Goal: Book appointment/travel/reservation

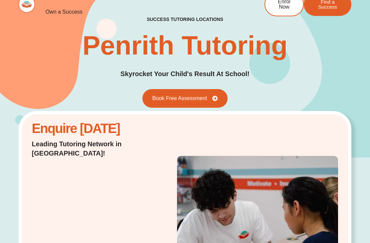
scroll to position [13, 0]
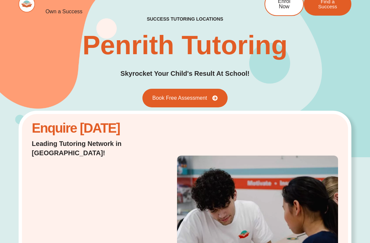
click at [197, 97] on span "Book Free Assessment" at bounding box center [179, 98] width 55 height 5
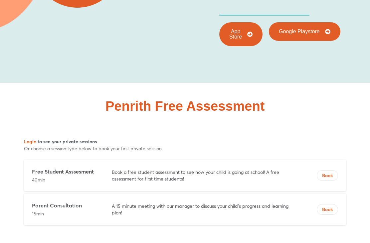
scroll to position [3144, 0]
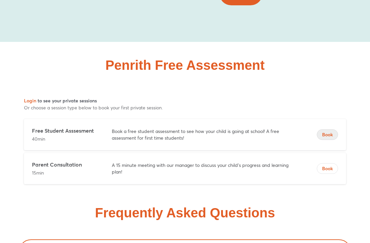
click at [329, 130] on button "Book" at bounding box center [327, 135] width 21 height 11
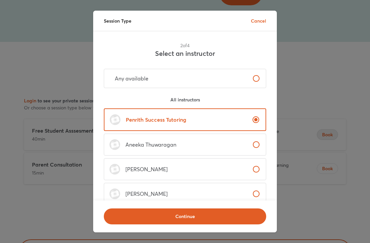
click at [225, 218] on span "Continue" at bounding box center [185, 216] width 145 height 7
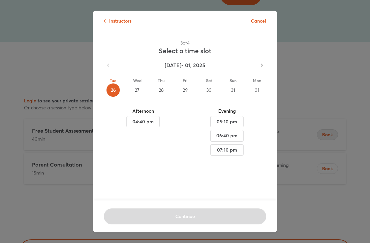
click at [139, 91] on div "27" at bounding box center [137, 90] width 13 height 13
click at [162, 90] on div "28" at bounding box center [160, 90] width 13 height 13
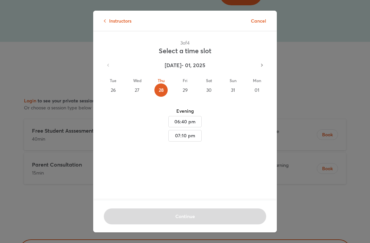
click at [187, 88] on div "29" at bounding box center [184, 90] width 13 height 13
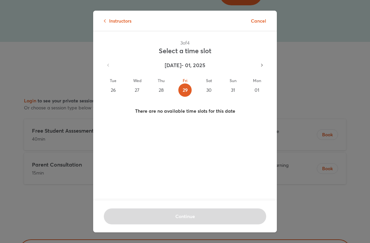
click at [137, 87] on div "27" at bounding box center [137, 90] width 13 height 13
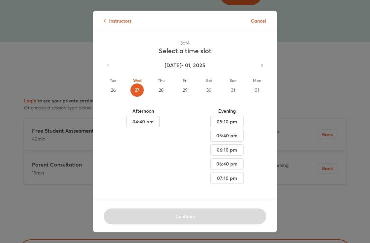
click at [145, 122] on span "04:40 pm" at bounding box center [143, 122] width 22 height 8
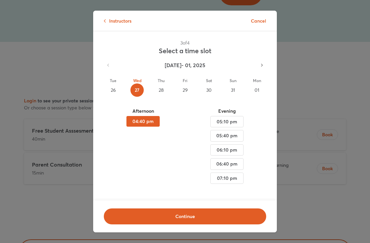
click at [266, 65] on button "button" at bounding box center [262, 65] width 14 height 14
click at [112, 88] on div "02" at bounding box center [113, 90] width 13 height 13
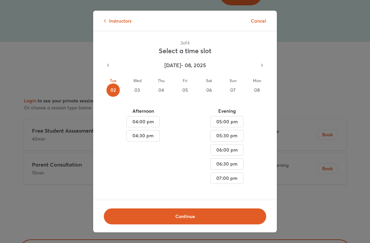
click at [113, 65] on button "button" at bounding box center [108, 65] width 14 height 14
click at [264, 81] on button "Mon 01" at bounding box center [257, 87] width 24 height 30
click at [265, 63] on icon "button" at bounding box center [262, 65] width 6 height 6
click at [115, 90] on div "02" at bounding box center [113, 90] width 13 height 13
click at [140, 91] on div "03" at bounding box center [137, 90] width 13 height 13
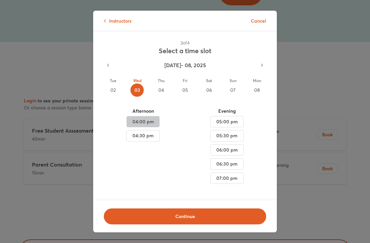
click at [138, 120] on span "04:00 pm" at bounding box center [143, 122] width 22 height 8
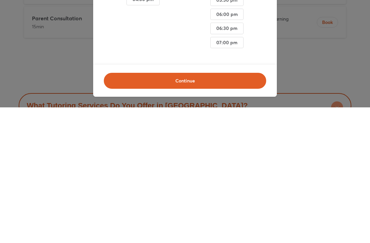
scroll to position [3291, 0]
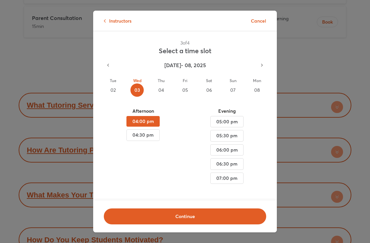
click at [11, 112] on div "Instructors Cancel 3 of 4 Select a time slot [DATE] - [DATE] Tue 02 Wed 03 Thu …" at bounding box center [185, 121] width 370 height 243
click at [7, 111] on div "Instructors Cancel 3 of 4 Select a time slot [DATE] - [DATE] Tue 02 Wed 03 Thu …" at bounding box center [185, 121] width 370 height 243
click at [364, 153] on div "Instructors Cancel 3 of 4 Select a time slot [DATE] - [DATE] Tue 02 Wed 03 Thu …" at bounding box center [185, 121] width 370 height 243
click at [257, 23] on p "Cancel" at bounding box center [258, 20] width 15 height 7
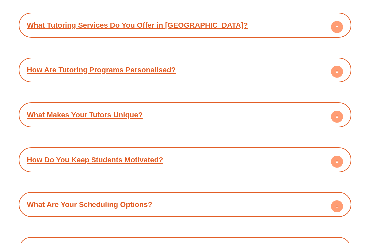
click at [225, 196] on div "What Are Your Scheduling Options?" at bounding box center [185, 205] width 327 height 18
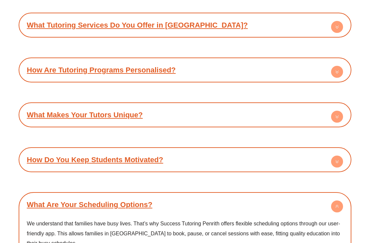
click at [339, 201] on circle at bounding box center [337, 207] width 12 height 12
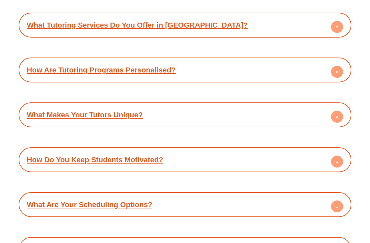
click at [341, 156] on circle at bounding box center [337, 162] width 12 height 12
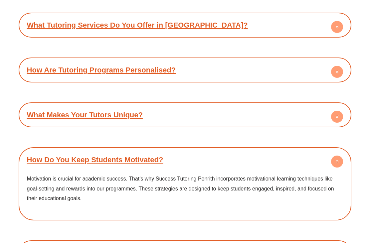
click at [338, 162] on icon at bounding box center [337, 162] width 2 height 1
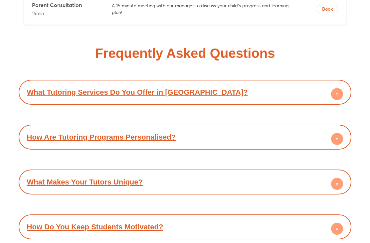
click at [341, 178] on circle at bounding box center [337, 184] width 12 height 12
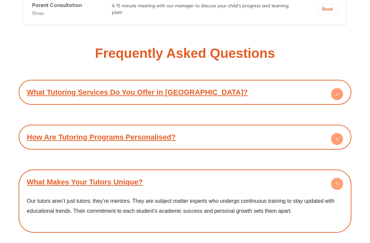
click at [343, 178] on icon at bounding box center [337, 184] width 12 height 12
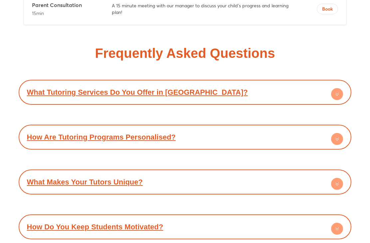
click at [342, 133] on circle at bounding box center [337, 139] width 12 height 12
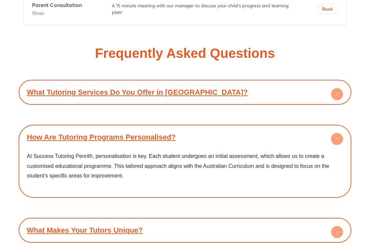
click at [340, 133] on circle at bounding box center [337, 139] width 12 height 12
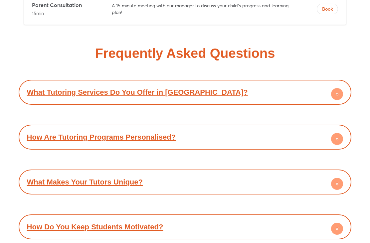
click at [341, 88] on circle at bounding box center [337, 94] width 12 height 12
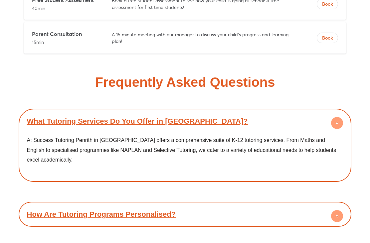
scroll to position [3274, 0]
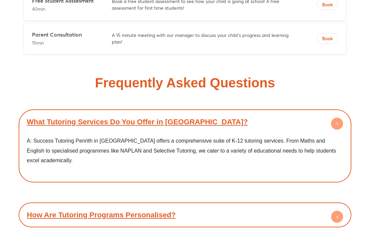
click at [342, 118] on circle at bounding box center [337, 124] width 12 height 12
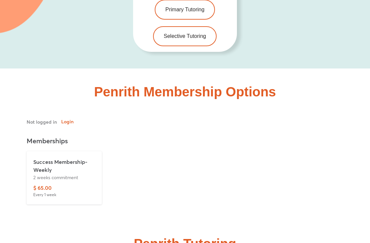
scroll to position [1512, 0]
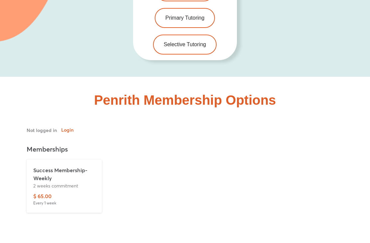
click at [65, 167] on p "Success Membership-Weekly" at bounding box center [64, 175] width 62 height 16
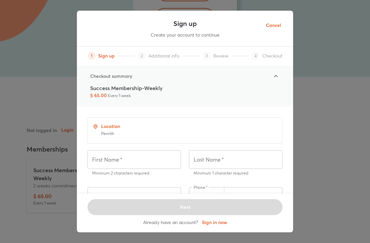
click at [273, 26] on span "Cancel" at bounding box center [273, 25] width 15 height 8
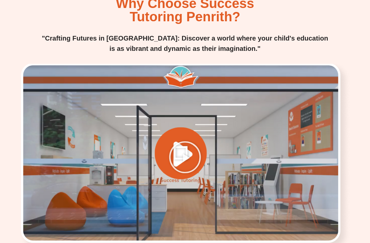
scroll to position [833, 0]
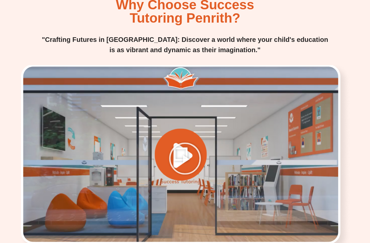
click at [187, 142] on icon "Play Video" at bounding box center [184, 158] width 33 height 33
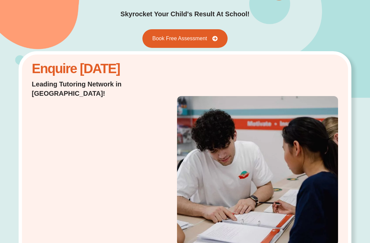
scroll to position [0, 0]
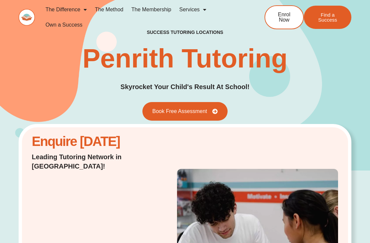
click at [202, 111] on span "Book Free Assessment" at bounding box center [179, 111] width 55 height 5
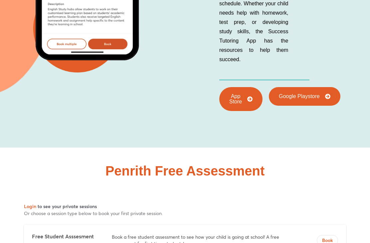
scroll to position [3123, 0]
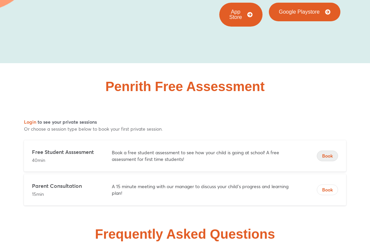
click at [331, 151] on button "Book" at bounding box center [327, 156] width 21 height 11
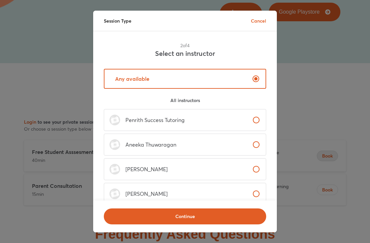
click at [232, 219] on span "Continue" at bounding box center [185, 216] width 145 height 7
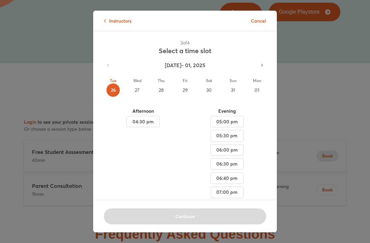
click at [139, 91] on div "27" at bounding box center [137, 90] width 13 height 13
click at [162, 91] on div "28" at bounding box center [160, 90] width 13 height 13
click at [264, 66] on icon "button" at bounding box center [262, 65] width 6 height 6
click at [139, 89] on div "03" at bounding box center [137, 90] width 13 height 13
click at [150, 119] on span "04:00 pm" at bounding box center [143, 122] width 22 height 8
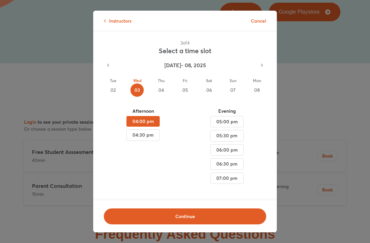
click at [213, 217] on span "Continue" at bounding box center [185, 216] width 145 height 7
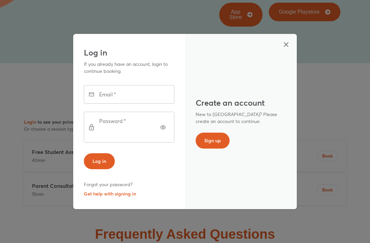
click at [290, 49] on button "button" at bounding box center [286, 45] width 16 height 16
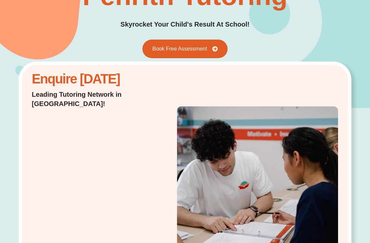
scroll to position [0, 0]
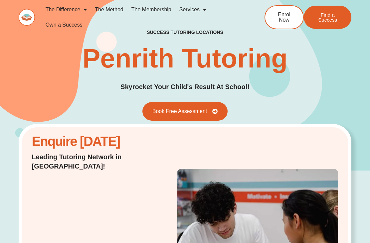
click at [202, 12] on span "Menu" at bounding box center [203, 10] width 7 height 12
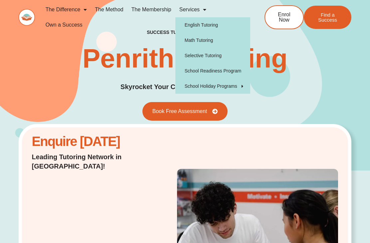
click at [207, 57] on link "Selective Tutoring" at bounding box center [212, 55] width 75 height 15
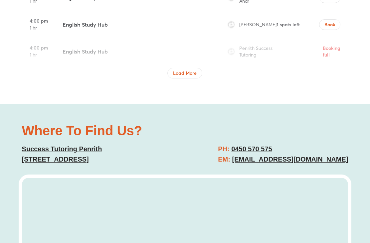
scroll to position [2350, 0]
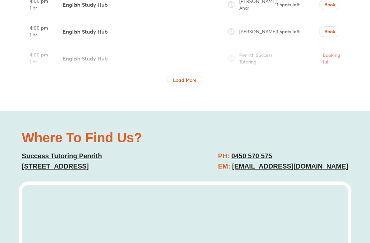
click at [305, 163] on link "[EMAIL_ADDRESS][DOMAIN_NAME]" at bounding box center [290, 166] width 116 height 7
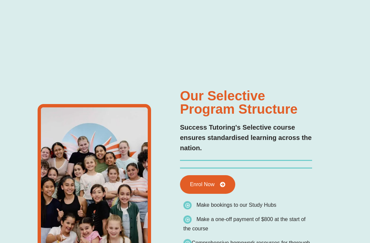
type input "*"
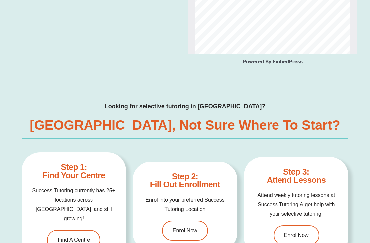
scroll to position [1568, 0]
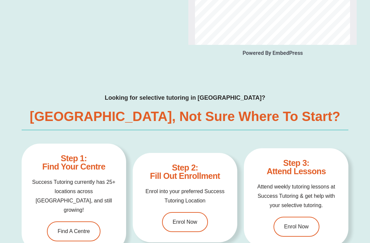
type input "*"
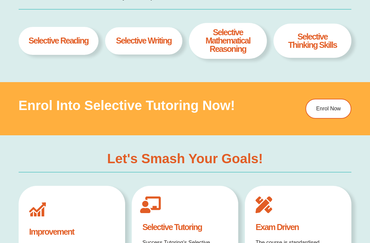
scroll to position [304, 0]
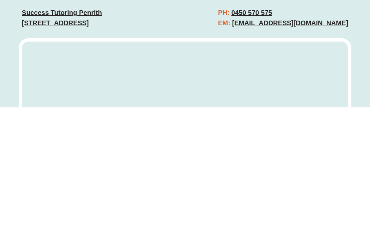
scroll to position [2370, 0]
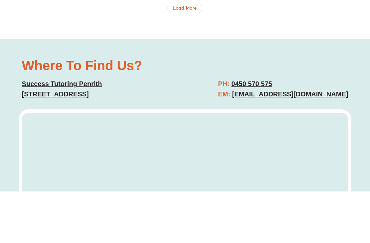
click at [299, 142] on link "[EMAIL_ADDRESS][DOMAIN_NAME]" at bounding box center [290, 145] width 116 height 7
